Goal: Information Seeking & Learning: Learn about a topic

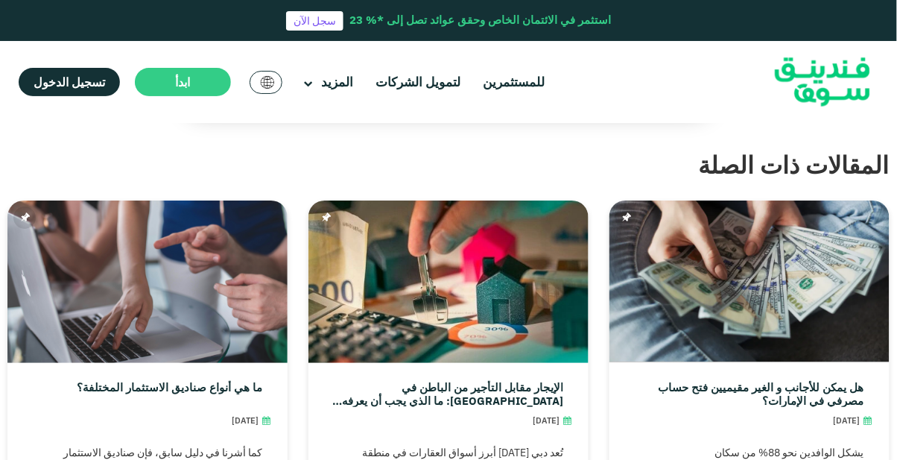
scroll to position [3732, 0]
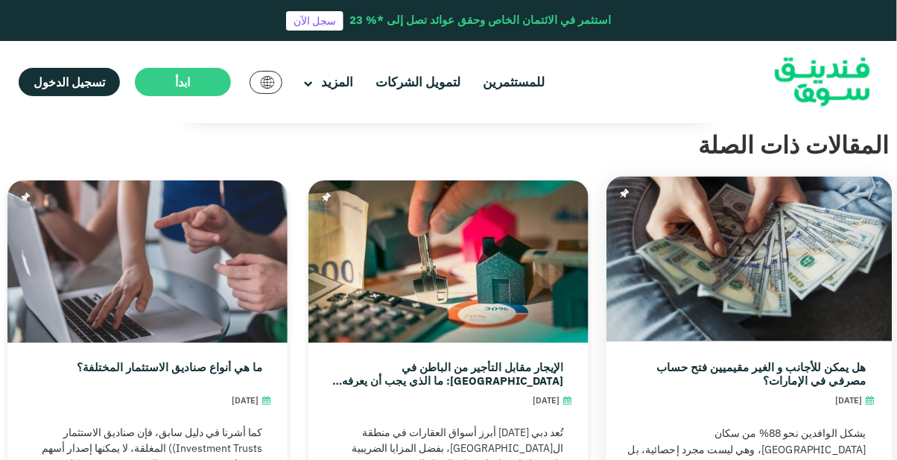
scroll to position [3761, 0]
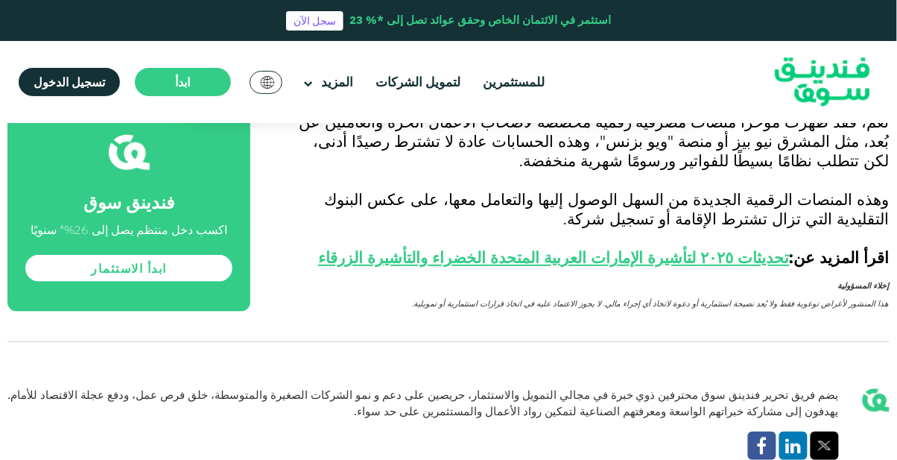
scroll to position [6557, 0]
